Goal: Information Seeking & Learning: Learn about a topic

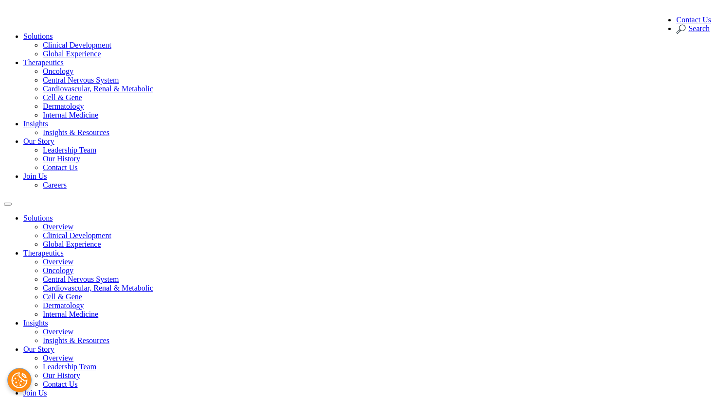
click at [67, 181] on link "Careers" at bounding box center [55, 185] width 24 height 8
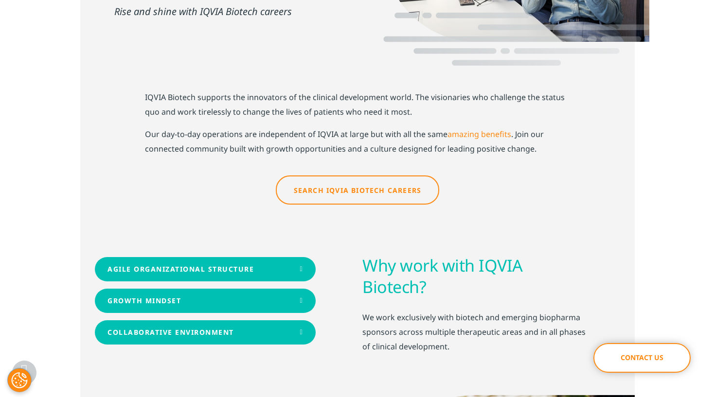
scroll to position [239, 0]
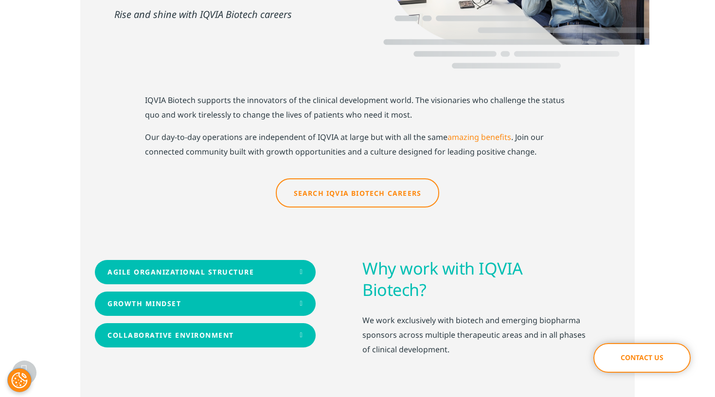
click at [312, 178] on link "Search IQVIA Biotech Careers" at bounding box center [358, 192] width 164 height 29
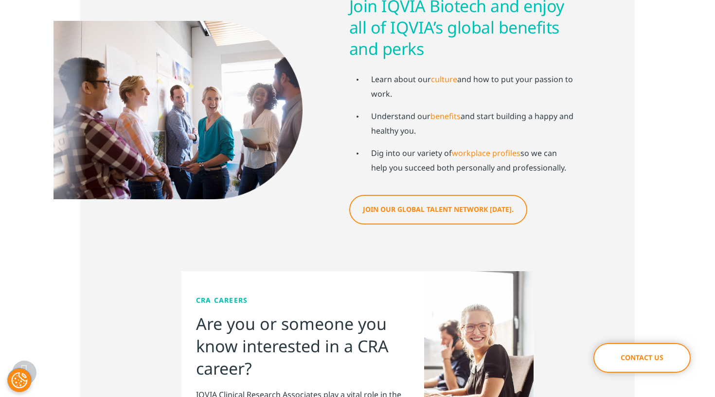
scroll to position [1520, 0]
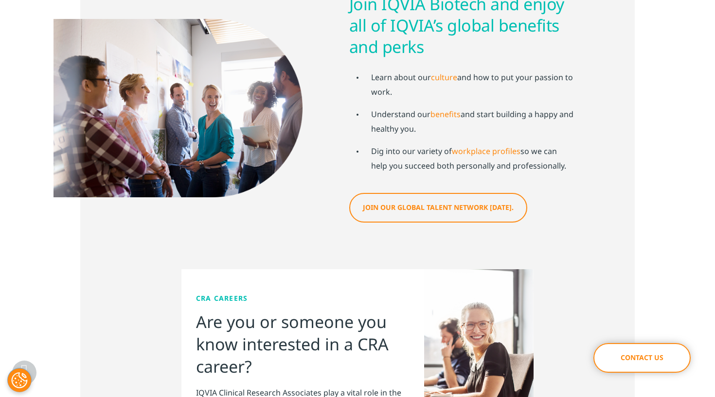
click at [421, 193] on link "Join our global talent network [DATE]." at bounding box center [438, 208] width 178 height 30
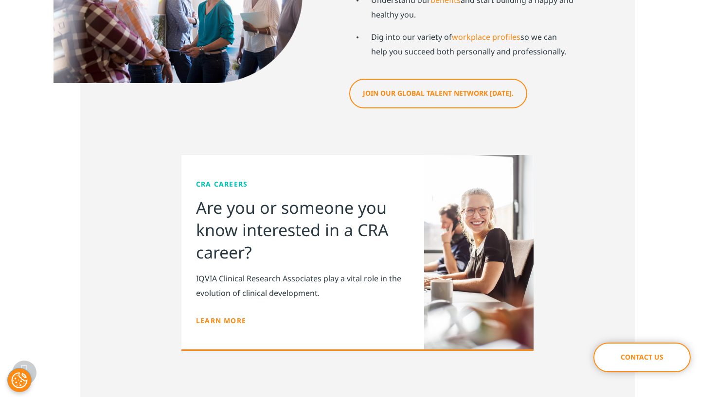
scroll to position [1635, 0]
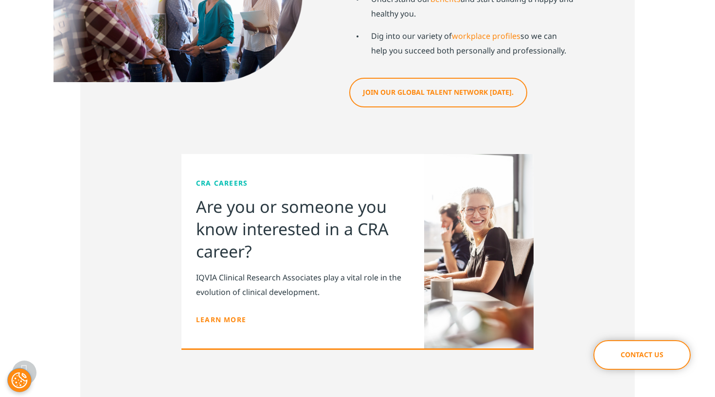
click at [225, 315] on link "Learn more" at bounding box center [221, 319] width 50 height 9
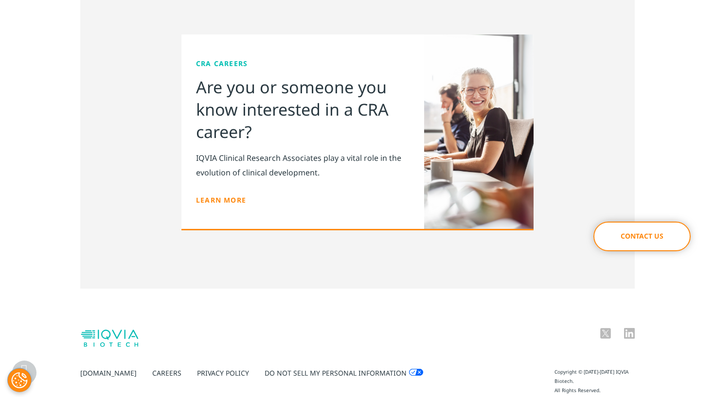
scroll to position [1754, 0]
click at [152, 369] on link "Careers" at bounding box center [166, 373] width 29 height 9
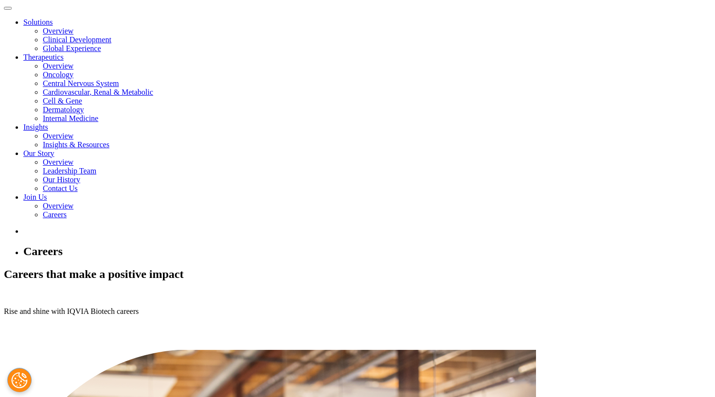
scroll to position [204, 0]
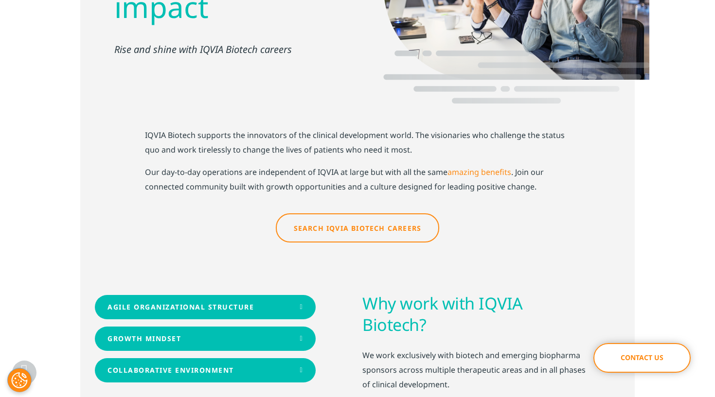
click at [356, 213] on link "Search IQVIA Biotech Careers" at bounding box center [358, 227] width 164 height 29
